Goal: Information Seeking & Learning: Learn about a topic

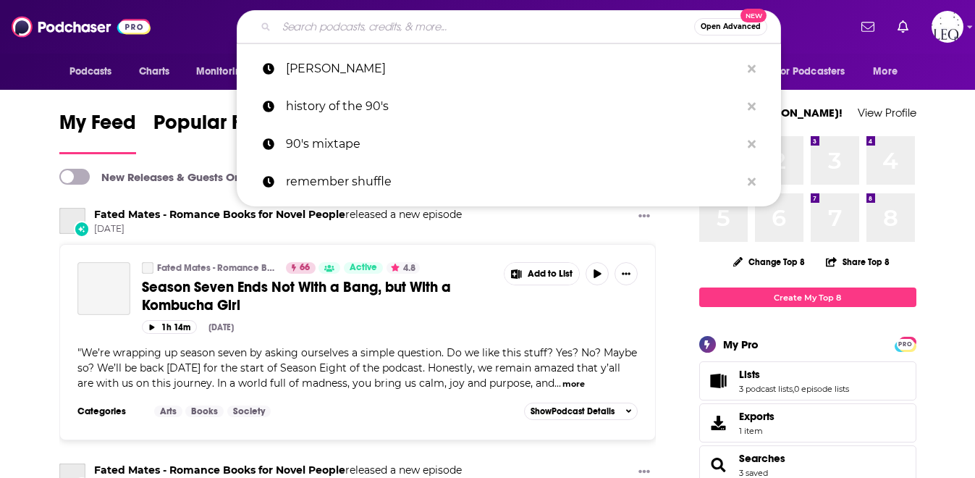
click at [561, 31] on input "Search podcasts, credits, & more..." at bounding box center [486, 26] width 418 height 23
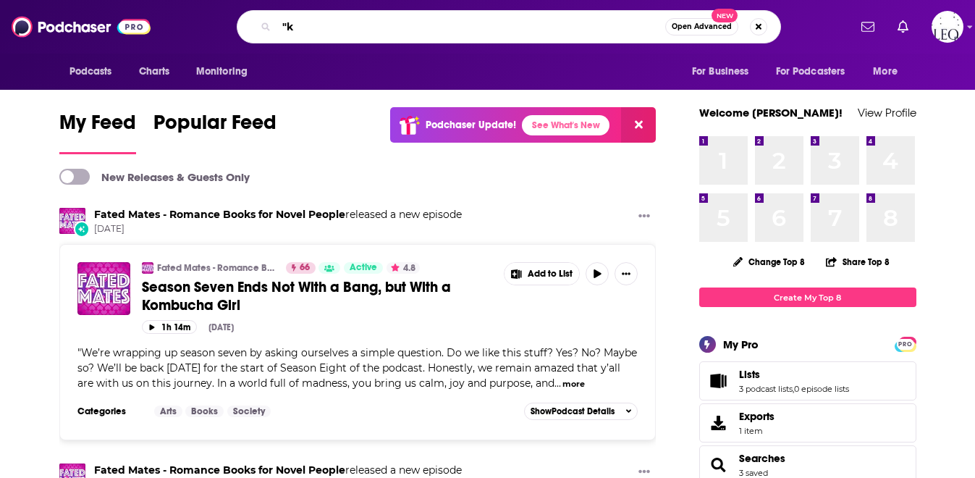
type input """
type input "[PERSON_NAME]"
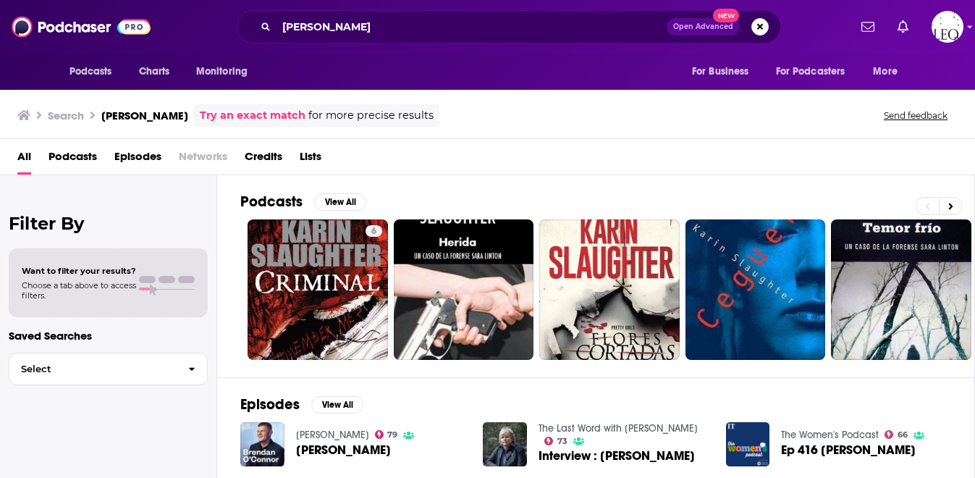
click at [129, 159] on span "Episodes" at bounding box center [137, 160] width 47 height 30
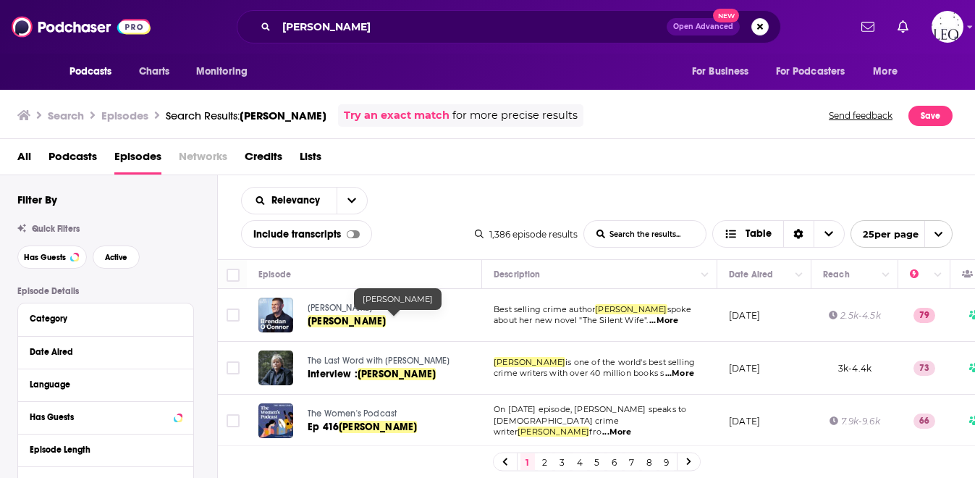
click at [358, 316] on span "[PERSON_NAME]" at bounding box center [347, 321] width 78 height 12
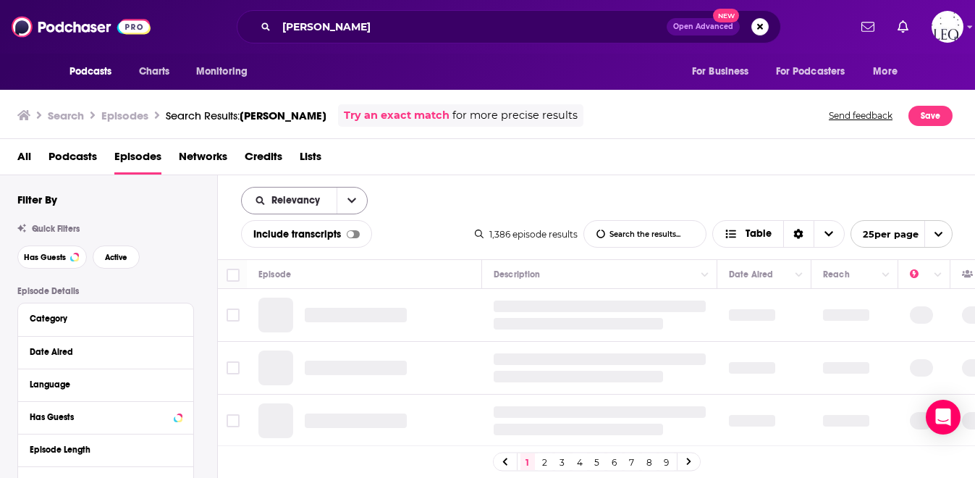
click at [356, 206] on button "open menu" at bounding box center [352, 201] width 30 height 26
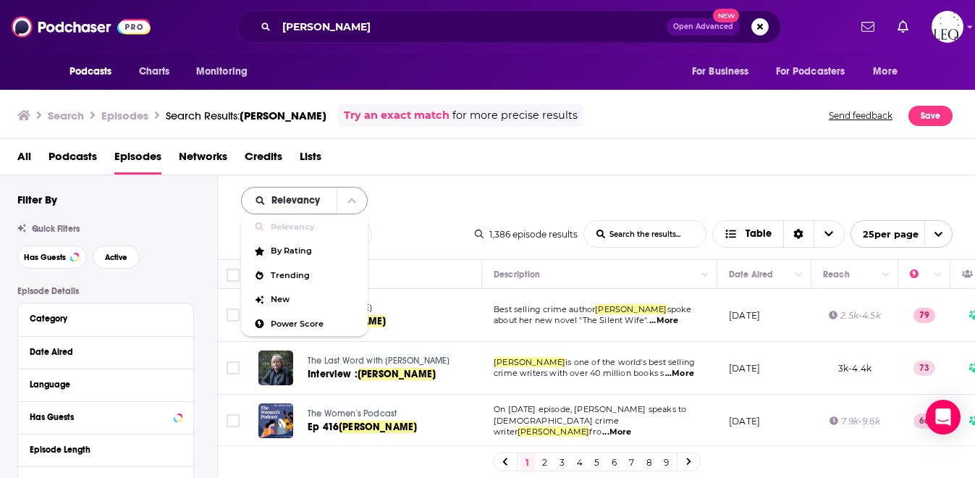
click at [353, 201] on icon "close menu" at bounding box center [352, 200] width 9 height 5
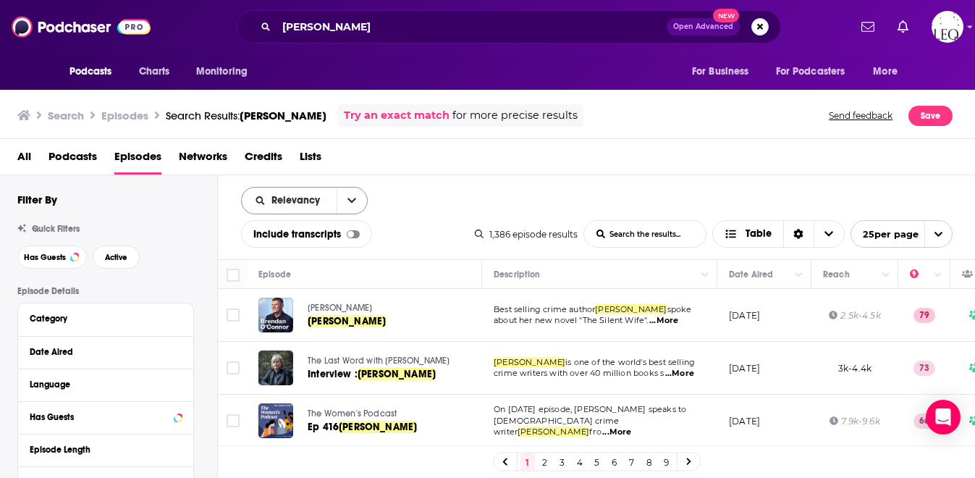
click at [353, 201] on icon "open menu" at bounding box center [352, 200] width 9 height 5
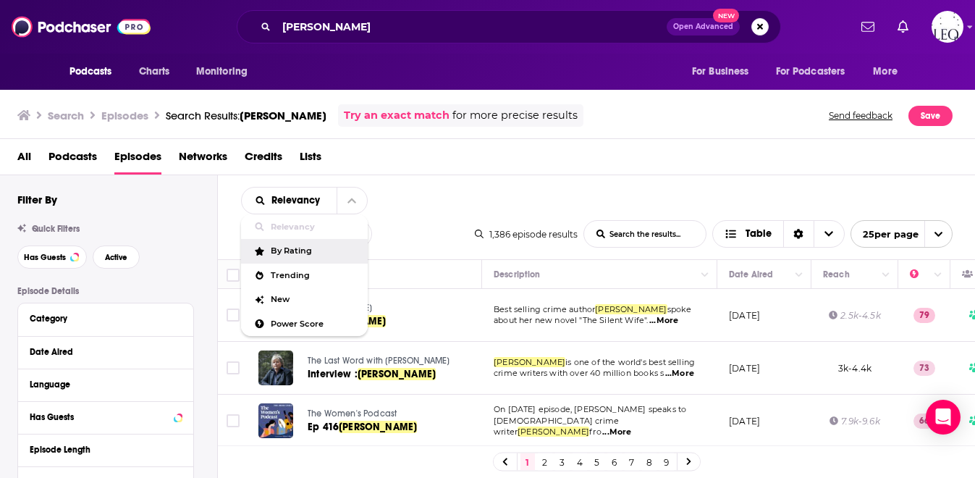
click at [492, 186] on div "Relevancy Relevancy By Rating Trending New Power Score List Search Input Search…" at bounding box center [597, 217] width 758 height 84
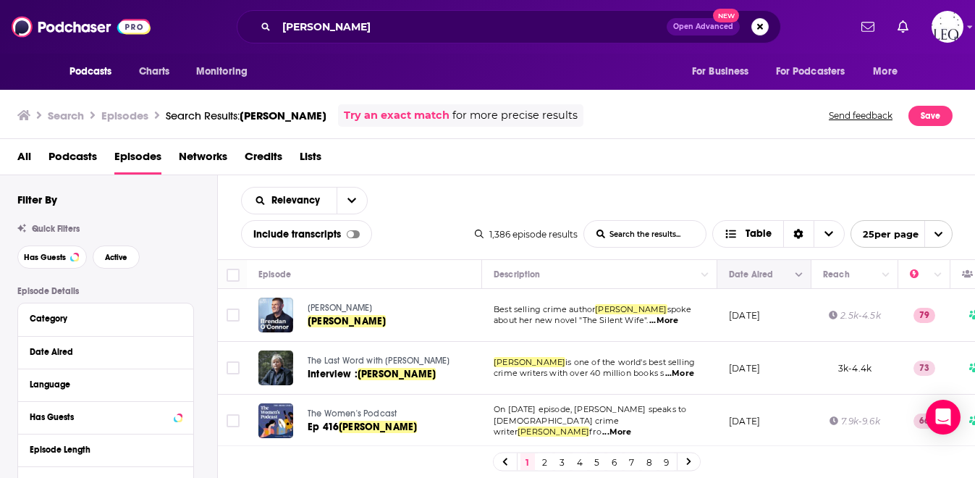
click at [783, 272] on button "Move" at bounding box center [763, 274] width 70 height 17
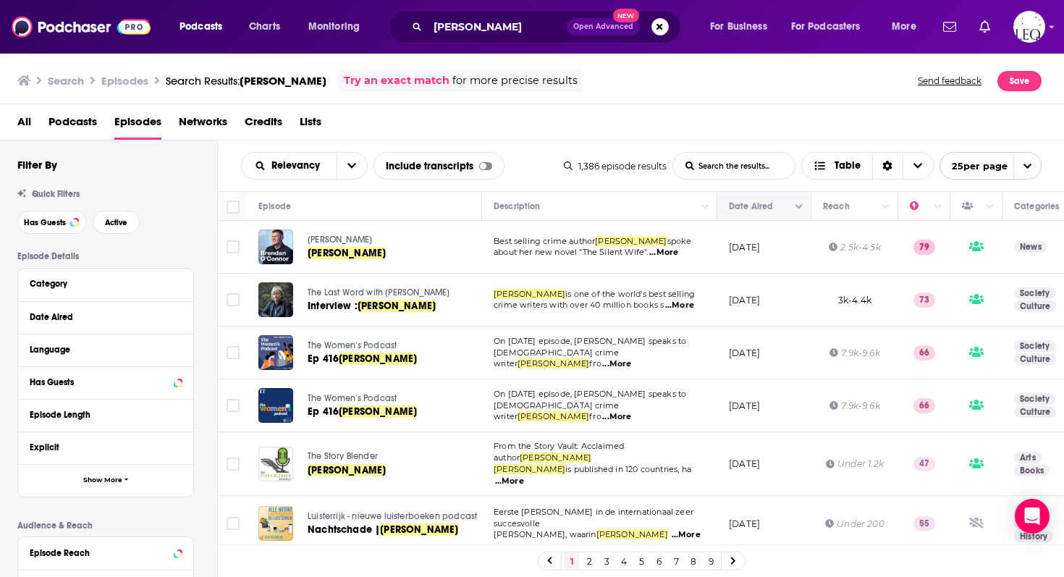
click at [778, 211] on button "Move" at bounding box center [763, 206] width 70 height 17
click at [805, 207] on button "Column Actions" at bounding box center [799, 206] width 17 height 17
click at [802, 207] on div at bounding box center [532, 288] width 1064 height 577
click at [768, 212] on icon "Move" at bounding box center [763, 206] width 17 height 17
click at [848, 171] on span "Table" at bounding box center [848, 166] width 26 height 10
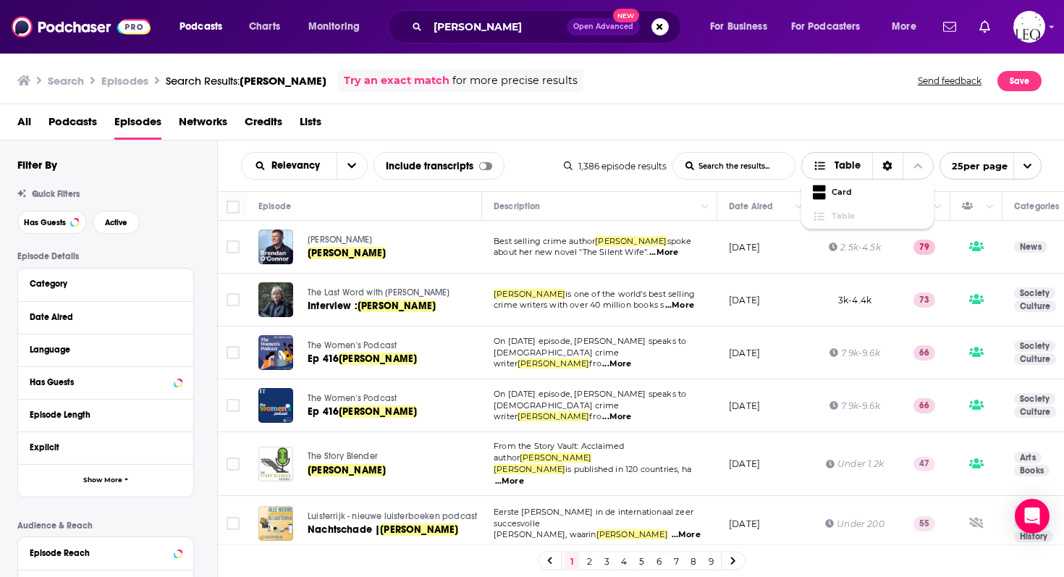
click at [848, 171] on span "Table" at bounding box center [848, 166] width 26 height 10
click at [75, 319] on div "Date Aired" at bounding box center [97, 317] width 135 height 10
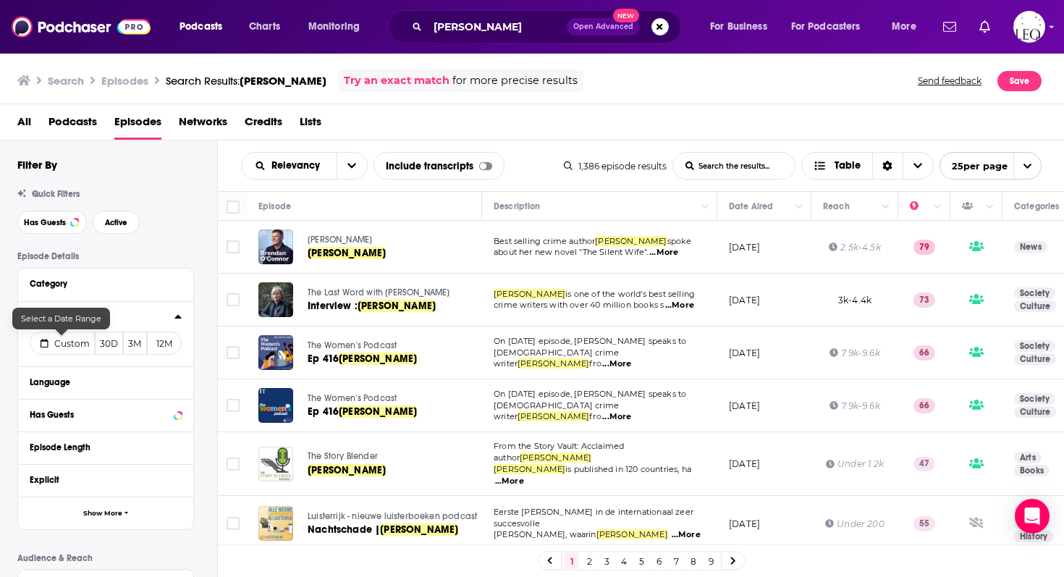
click at [78, 345] on span "Custom" at bounding box center [71, 343] width 35 height 11
select select "7"
select select "2025"
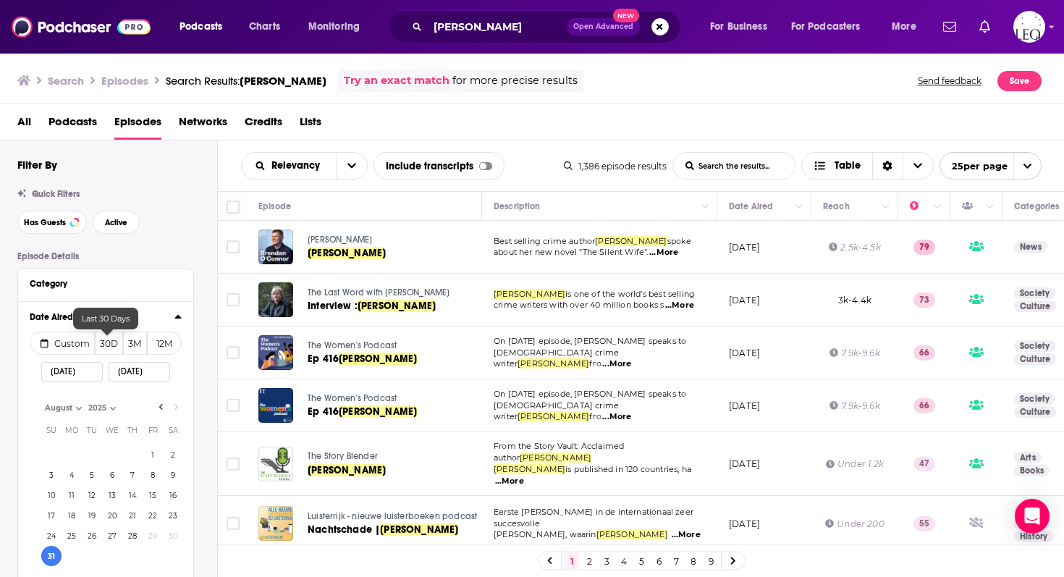
click at [108, 345] on button "30D" at bounding box center [109, 343] width 28 height 23
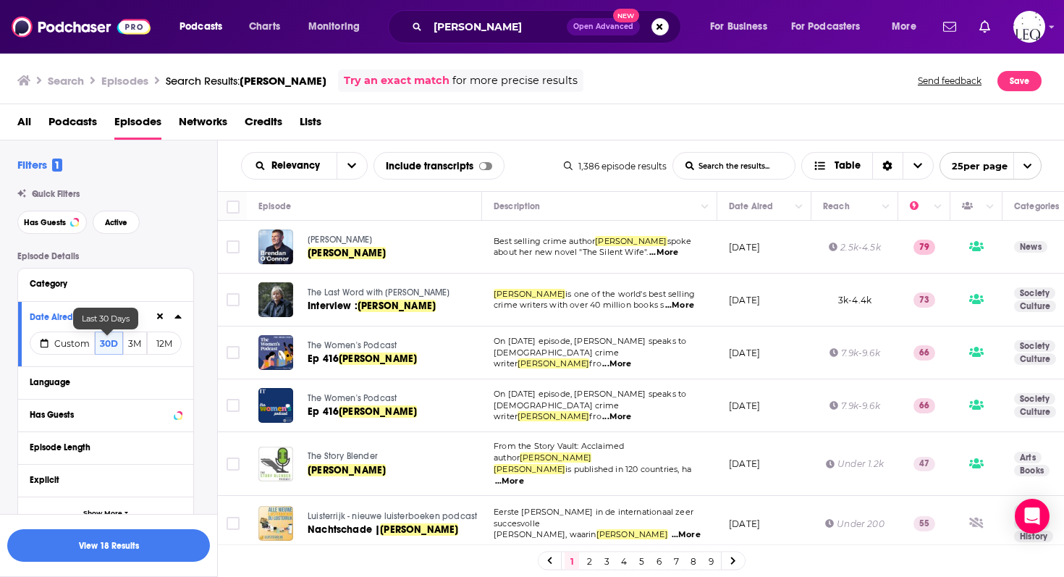
click at [116, 346] on button "30D" at bounding box center [109, 343] width 28 height 23
click at [22, 127] on span "All" at bounding box center [24, 125] width 14 height 30
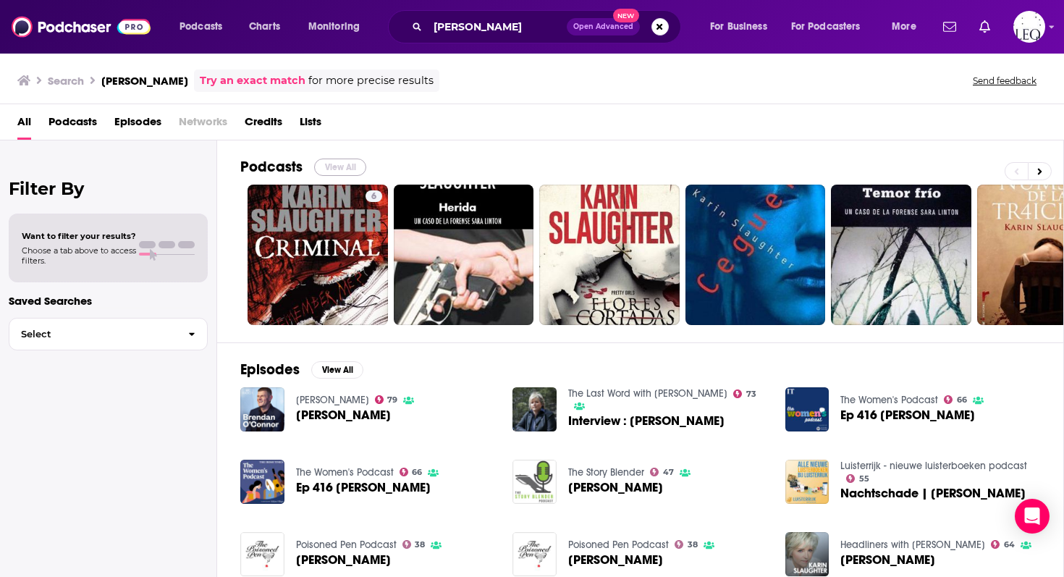
click at [343, 167] on button "View All" at bounding box center [340, 167] width 52 height 17
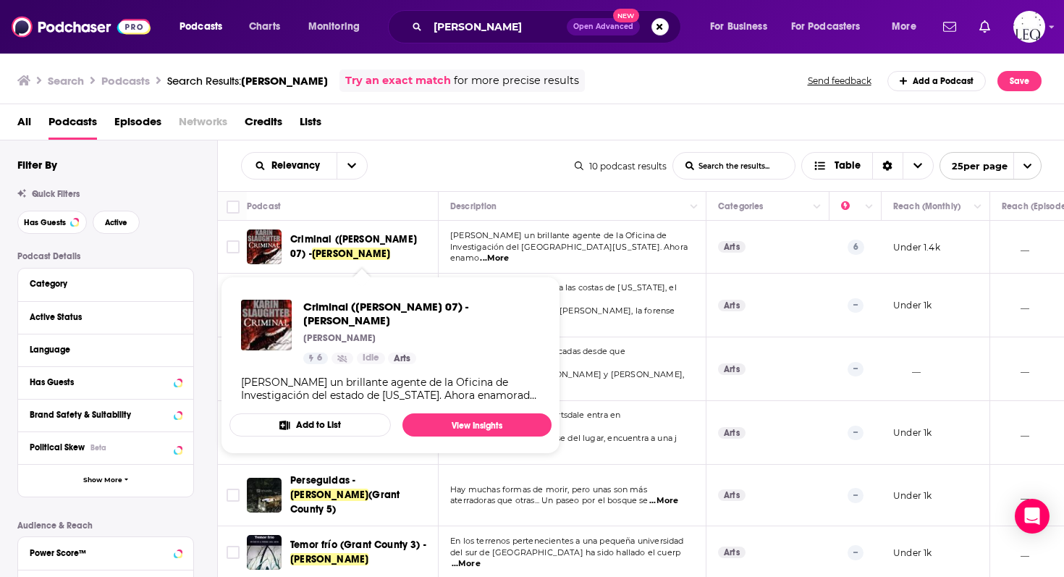
click at [363, 240] on span "Criminal ([PERSON_NAME] 07) -" at bounding box center [353, 246] width 127 height 27
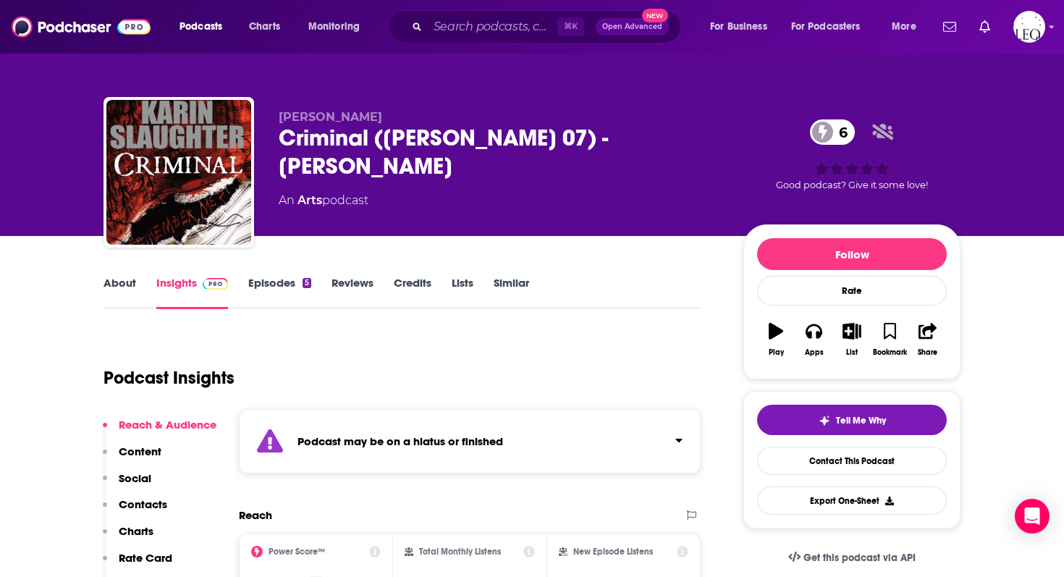
click at [283, 285] on link "Episodes 5" at bounding box center [279, 292] width 63 height 33
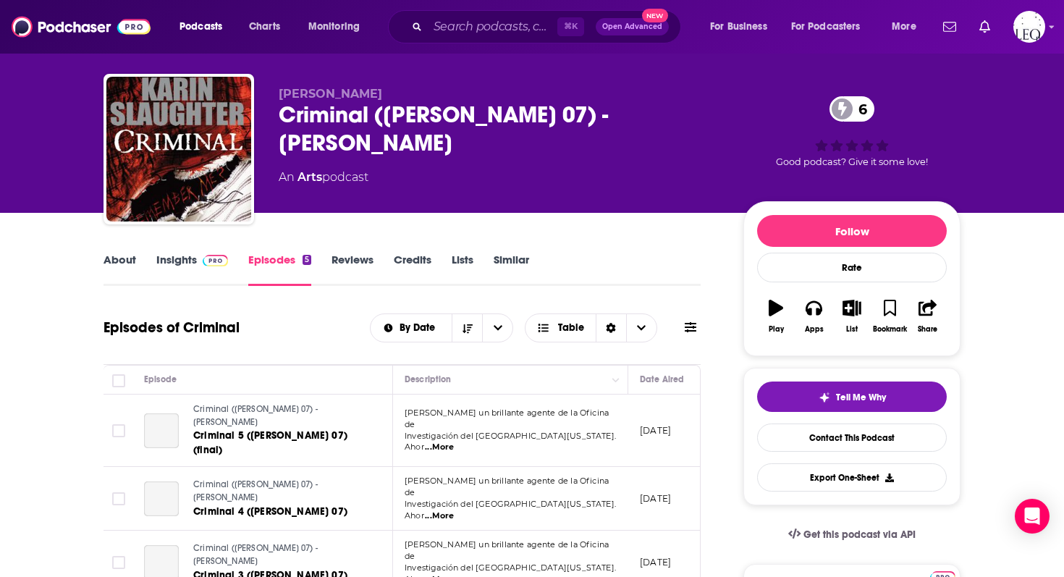
scroll to position [28, 0]
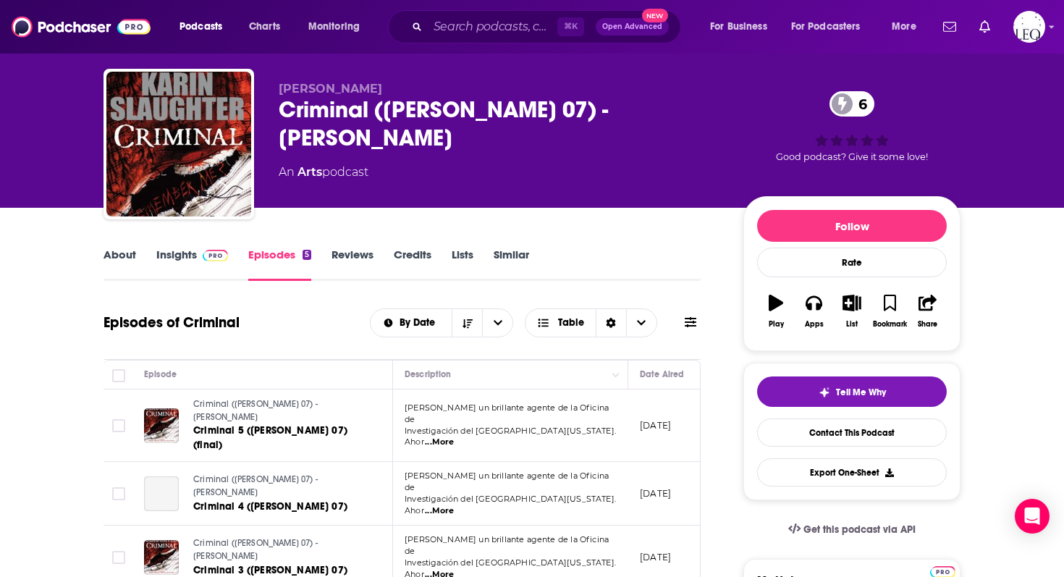
click at [407, 251] on link "Credits" at bounding box center [413, 264] width 38 height 33
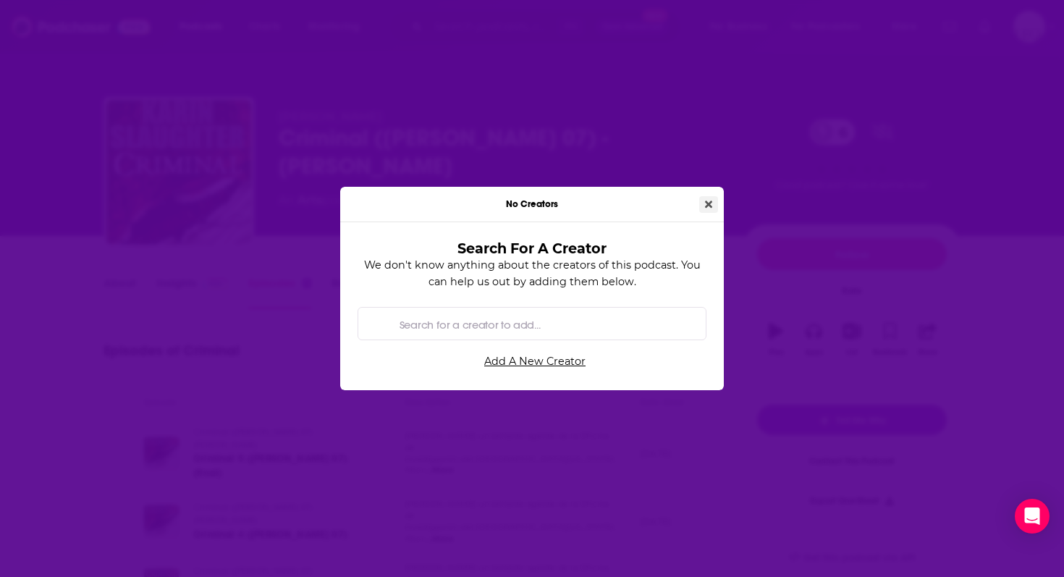
click at [705, 198] on button "Close" at bounding box center [709, 204] width 19 height 17
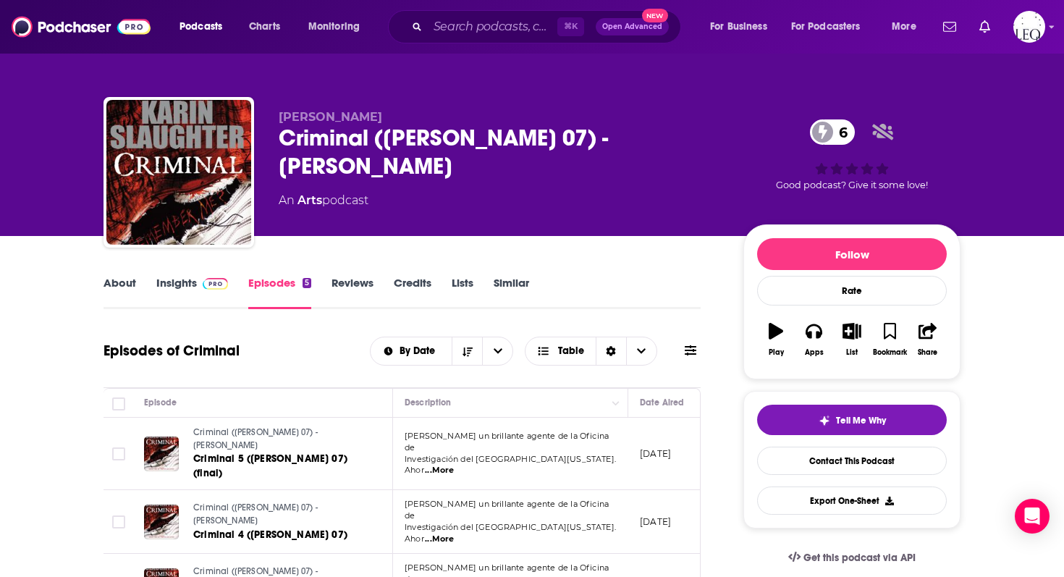
click at [117, 288] on link "About" at bounding box center [120, 292] width 33 height 33
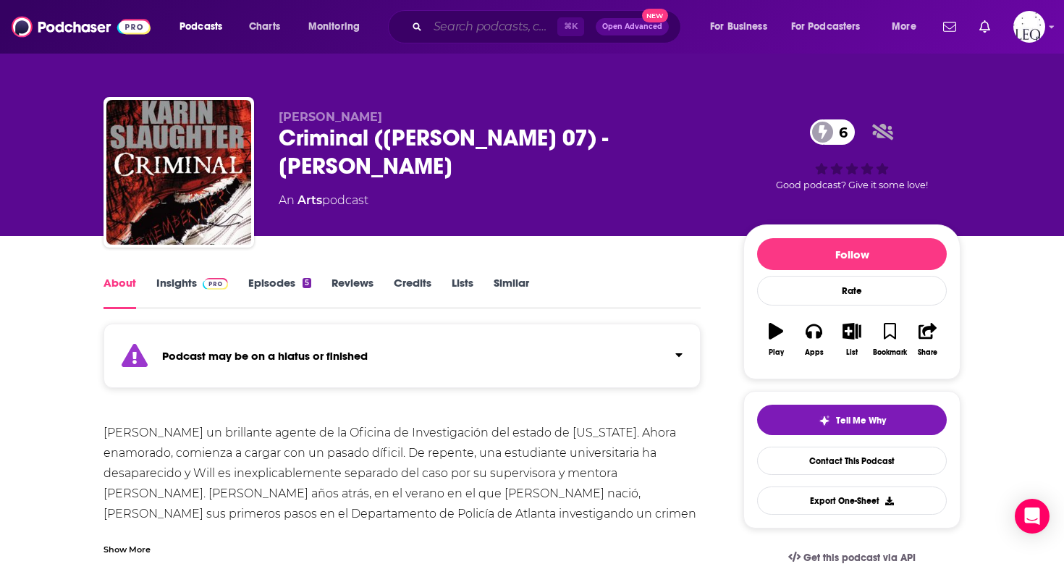
click at [441, 33] on input "Search podcasts, credits, & more..." at bounding box center [493, 26] width 130 height 23
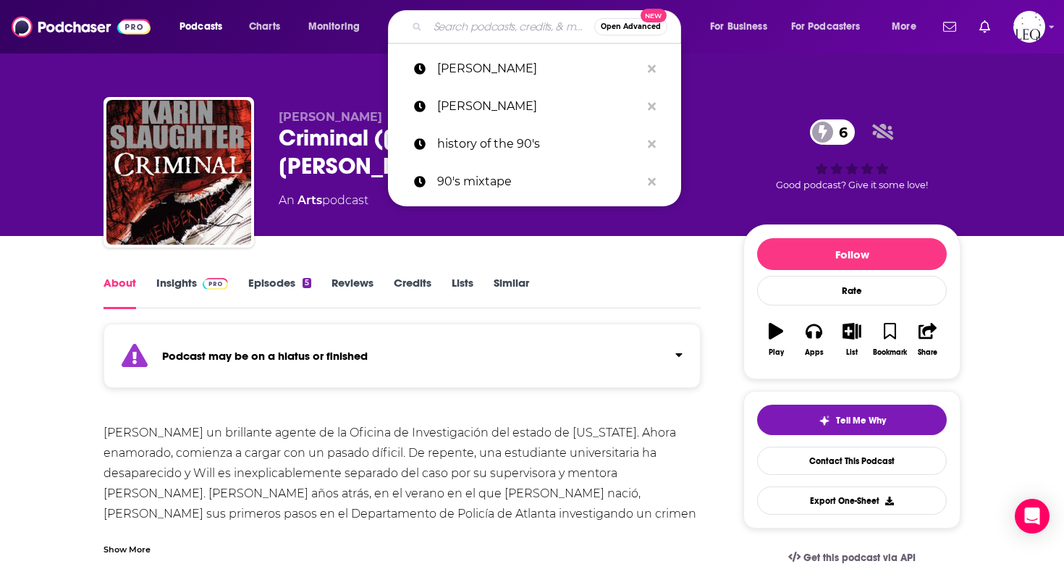
click at [642, 31] on button "Open Advanced New" at bounding box center [631, 26] width 73 height 17
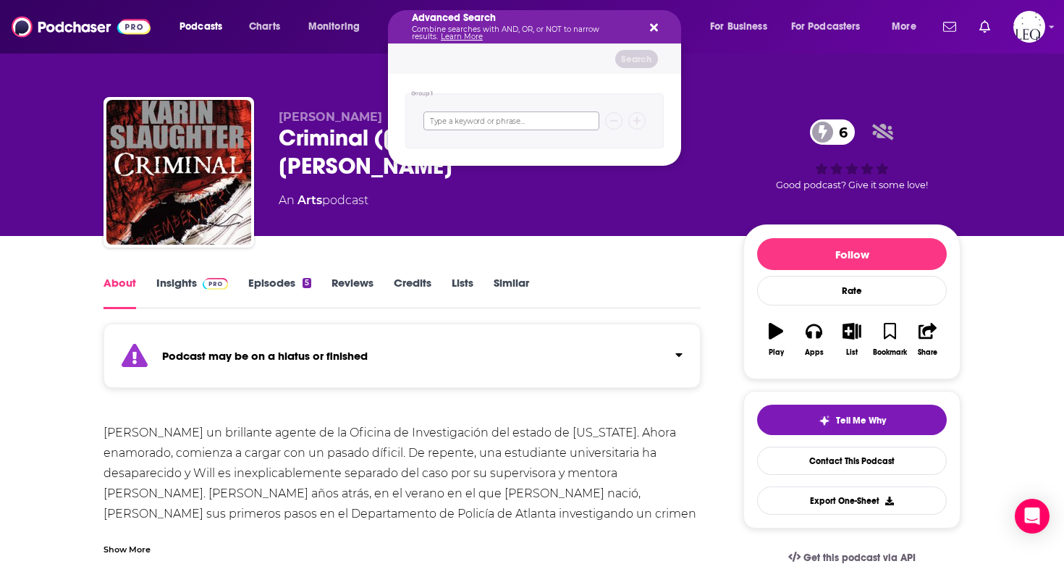
click at [531, 128] on input "Search podcasts, credits, & more..." at bounding box center [512, 121] width 176 height 19
click at [650, 27] on icon "Search podcasts, credits, & more..." at bounding box center [654, 28] width 8 height 12
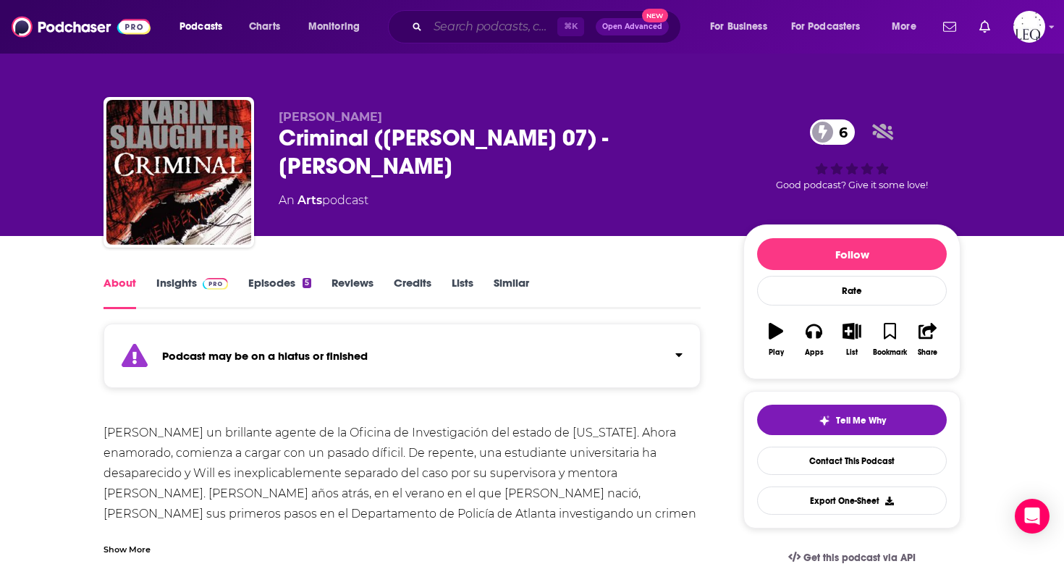
click at [448, 26] on input "Search podcasts, credits, & more..." at bounding box center [493, 26] width 130 height 23
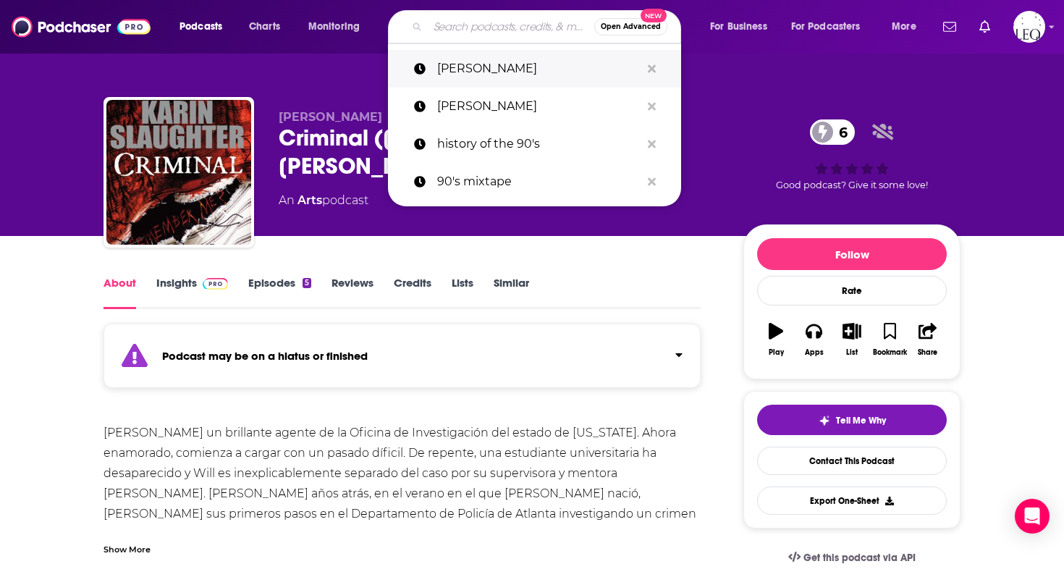
click at [458, 80] on p "[PERSON_NAME]" at bounding box center [538, 69] width 203 height 38
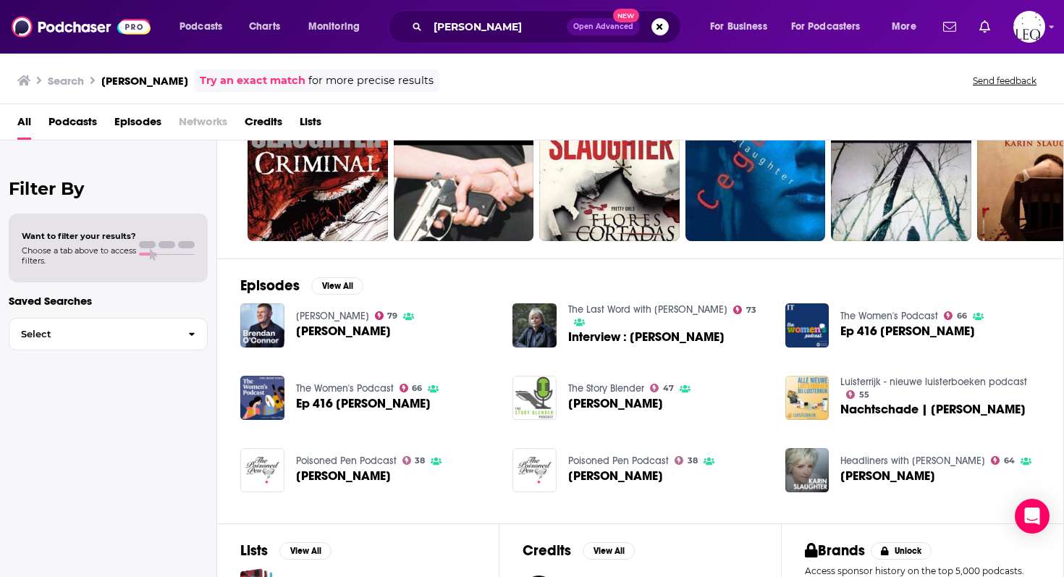
scroll to position [199, 0]
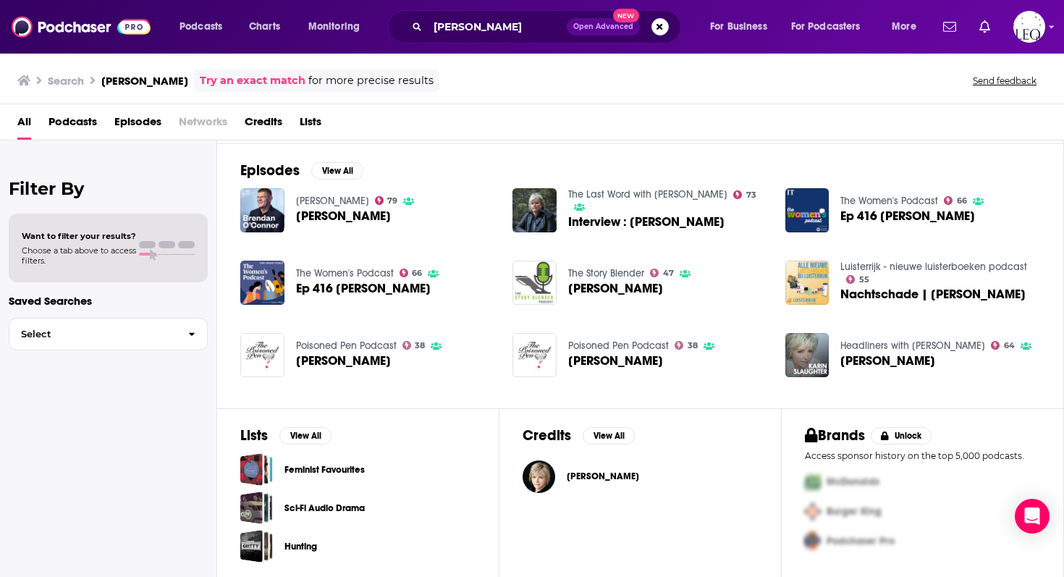
click at [584, 475] on span "[PERSON_NAME]" at bounding box center [603, 477] width 72 height 12
